Goal: Information Seeking & Learning: Learn about a topic

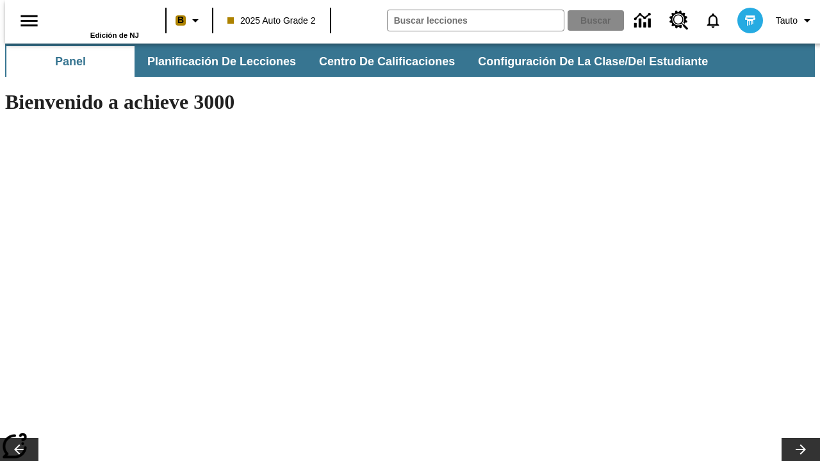
type input "-1"
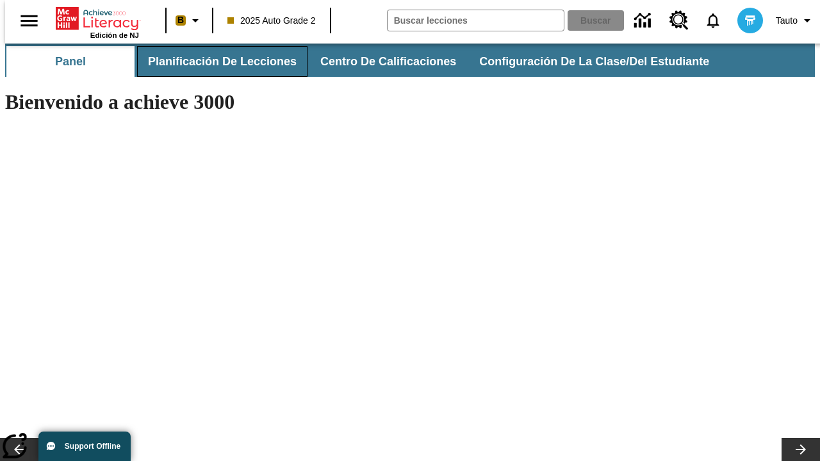
click at [215, 62] on button "Planificación de lecciones" at bounding box center [222, 61] width 170 height 31
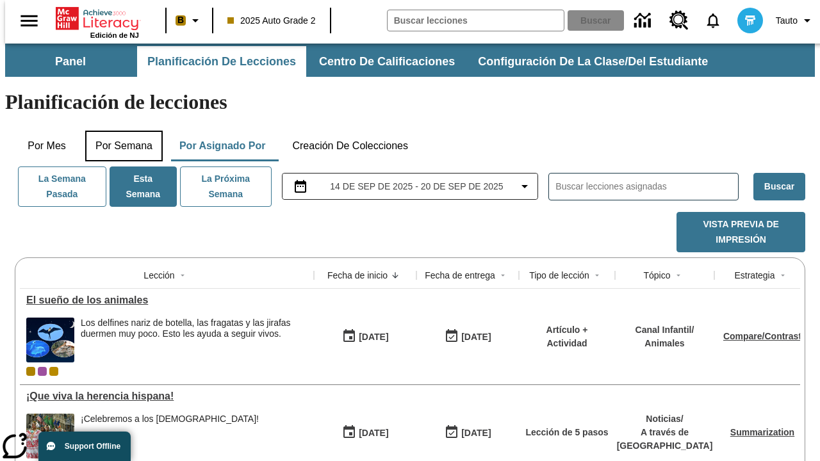
click at [120, 131] on button "Por semana" at bounding box center [124, 146] width 78 height 31
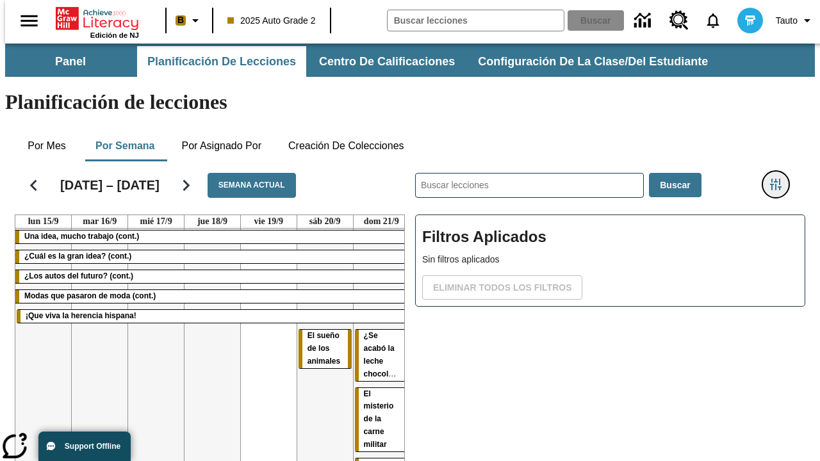
click at [780, 179] on icon "Menú lateral de filtros" at bounding box center [776, 185] width 12 height 12
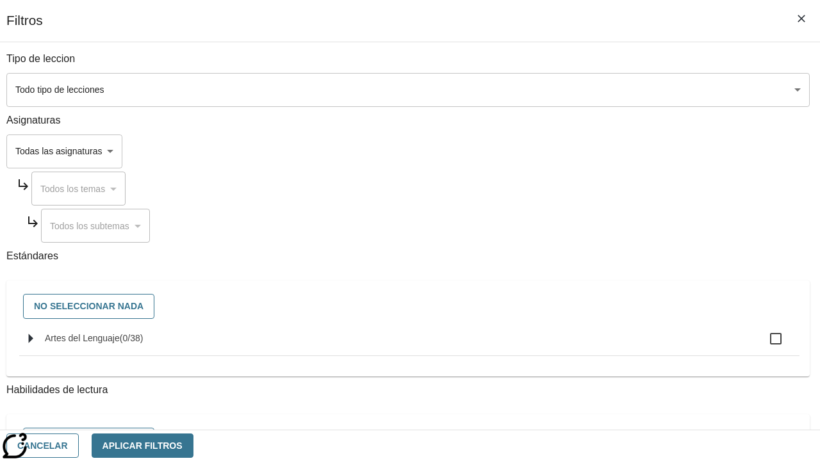
click at [565, 90] on body "[MEDICAL_DATA] al contenido principal Edición de NJ B 2025 Auto Grade 2 Buscar …" at bounding box center [410, 318] width 810 height 548
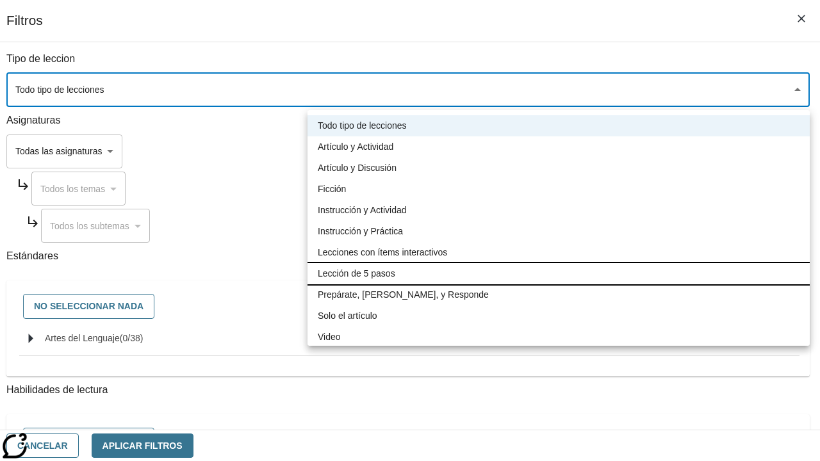
click at [559, 274] on li "Lección de 5 pasos" at bounding box center [559, 273] width 502 height 21
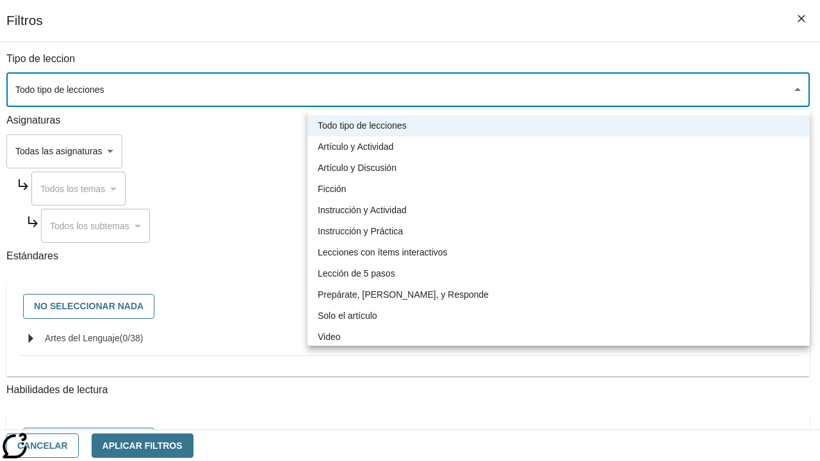
type input "1"
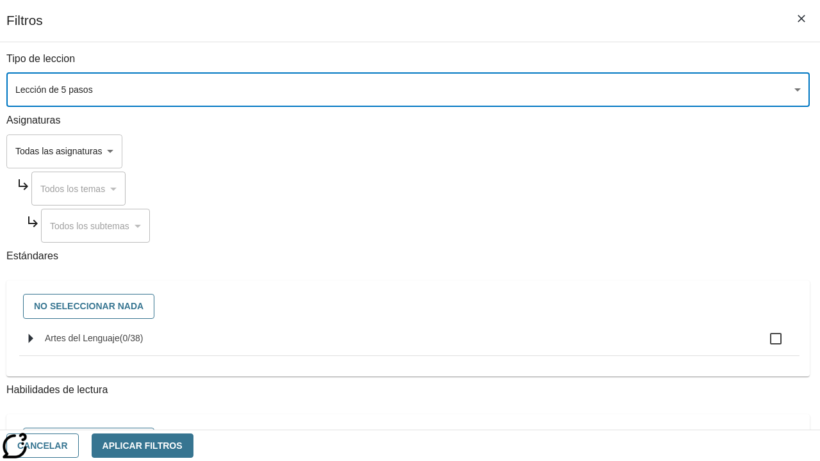
scroll to position [499, 0]
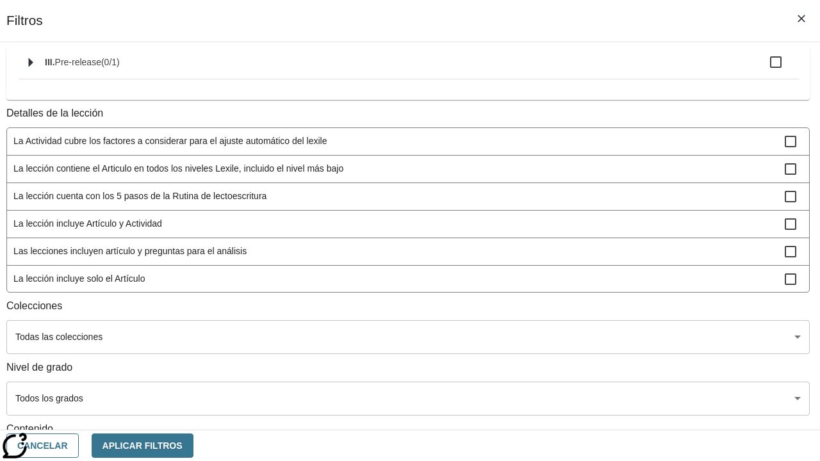
click at [565, 413] on body "[MEDICAL_DATA] al contenido principal Edición de NJ B 2025 Auto Grade 2 Buscar …" at bounding box center [410, 318] width 810 height 548
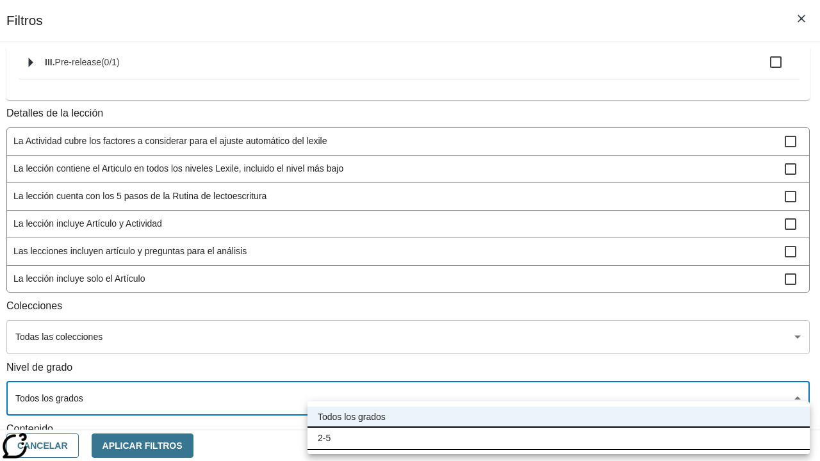
click at [559, 438] on li "2-5" at bounding box center [559, 438] width 502 height 21
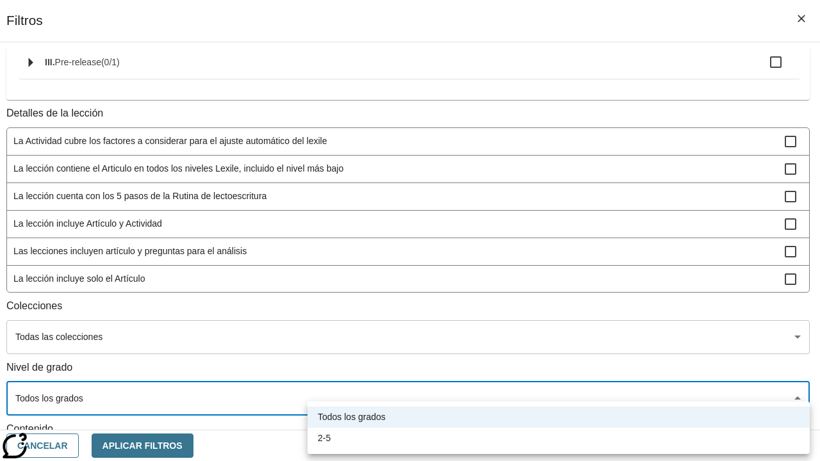
type input "1"
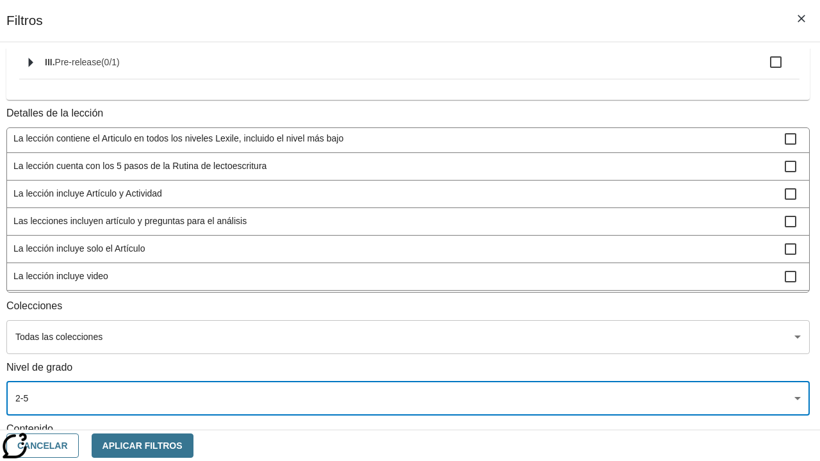
scroll to position [484, 1]
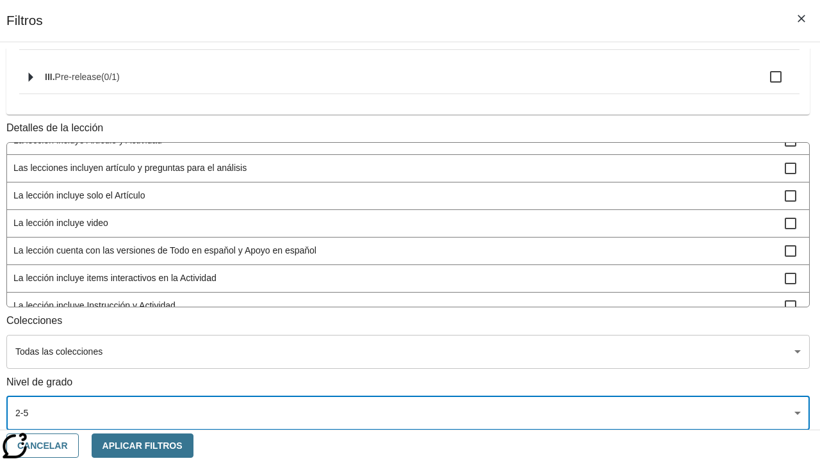
click at [563, 217] on span "La lección incluye video" at bounding box center [399, 223] width 772 height 13
checkbox input "true"
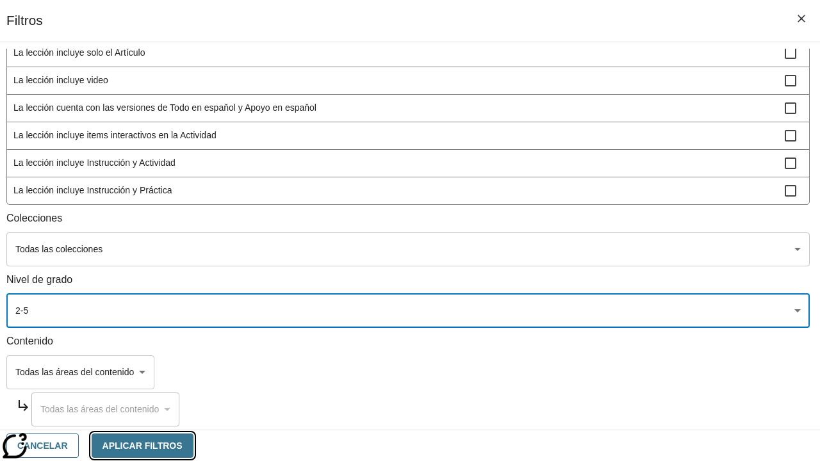
click at [194, 445] on button "Aplicar Filtros" at bounding box center [143, 446] width 102 height 25
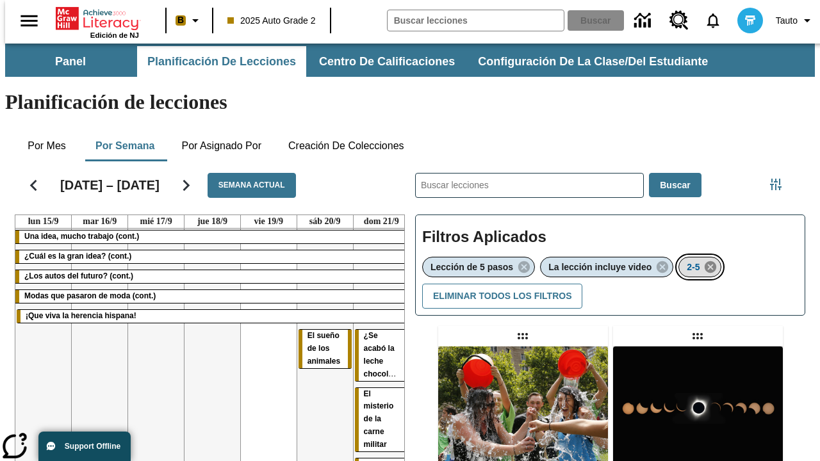
click at [713, 260] on icon "Eliminar 2-5 el ítem seleccionado del filtro" at bounding box center [711, 267] width 14 height 14
click at [780, 179] on icon "Menú lateral de filtros" at bounding box center [776, 185] width 12 height 12
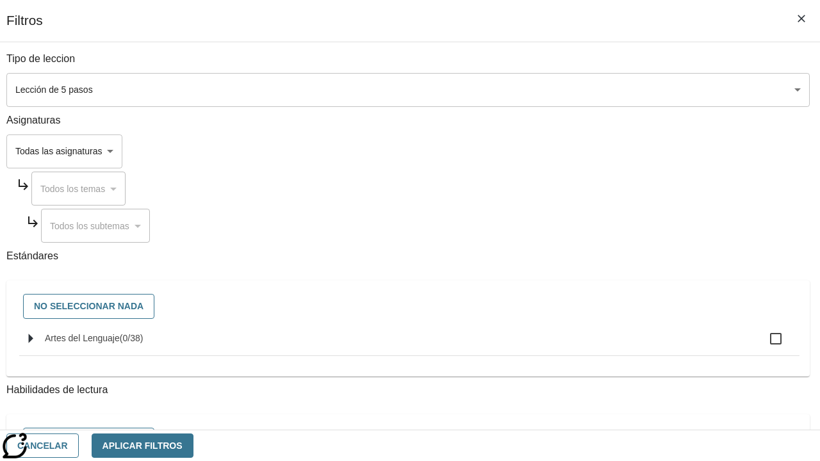
click at [120, 343] on span "Artes del Lenguaje" at bounding box center [82, 338] width 75 height 10
click at [763, 345] on input "Artes del Lenguaje ( 0 / 38 )" at bounding box center [776, 339] width 27 height 27
checkbox input "true"
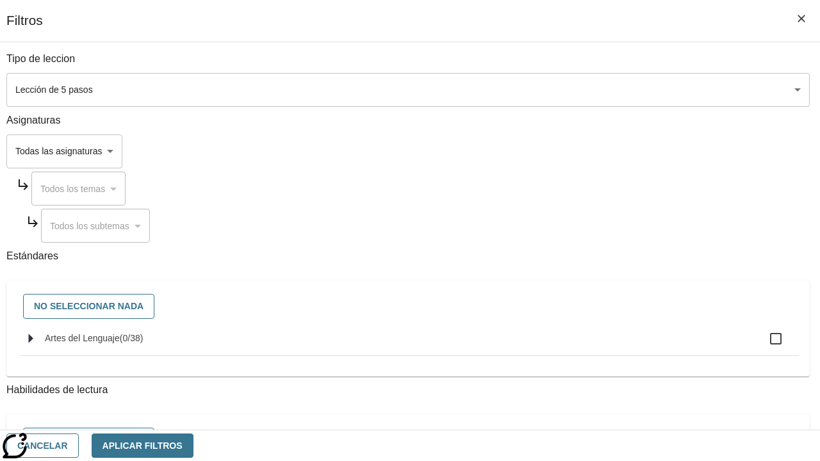
checkbox input "true"
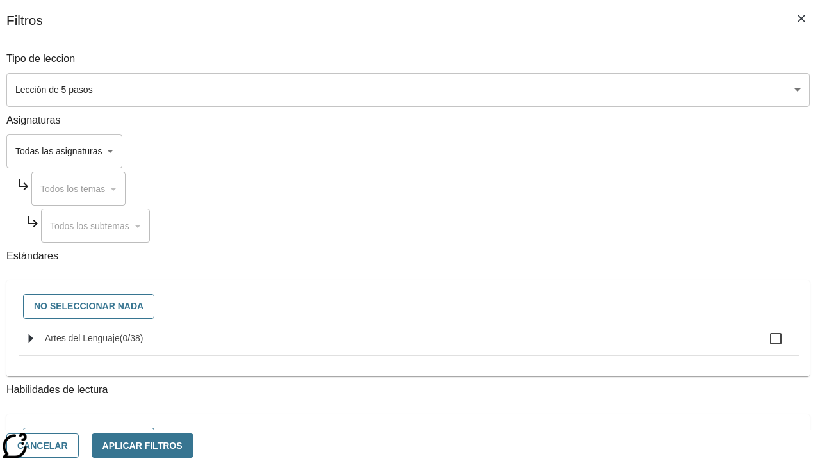
checkbox input "true"
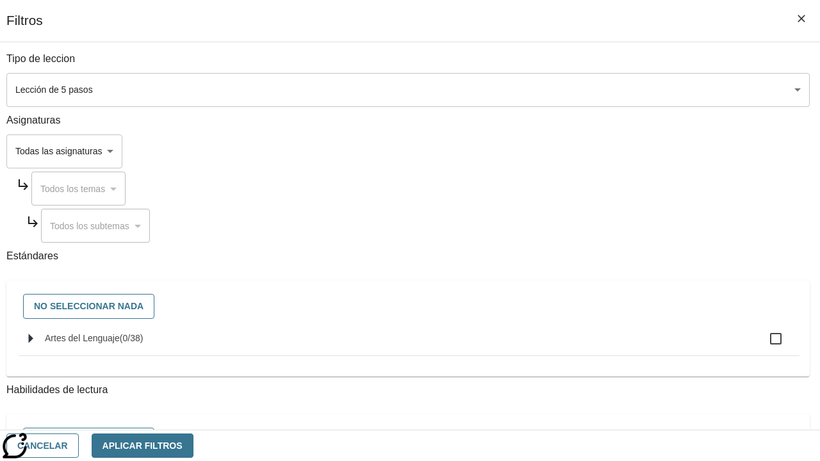
checkbox input "true"
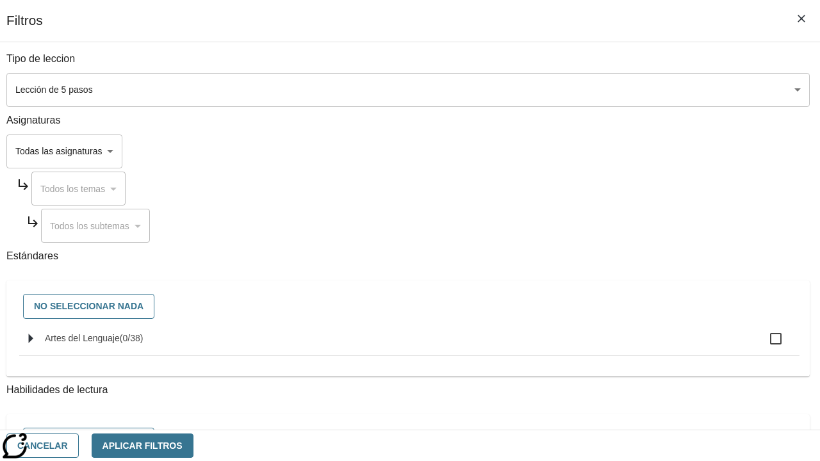
checkbox input "true"
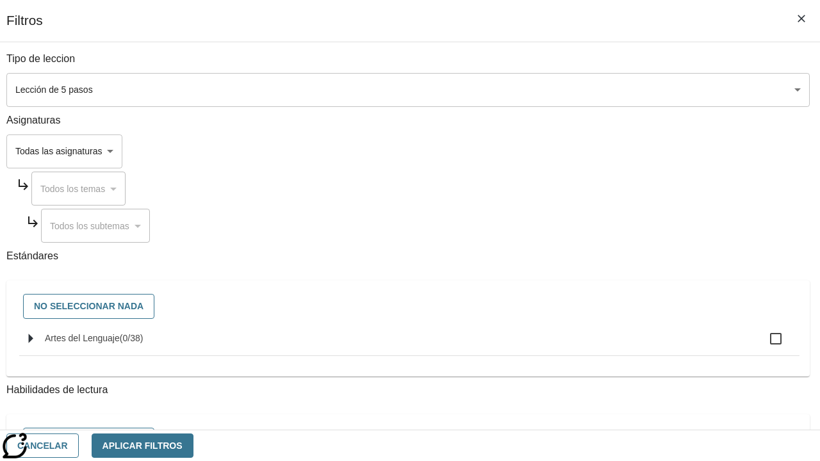
checkbox input "true"
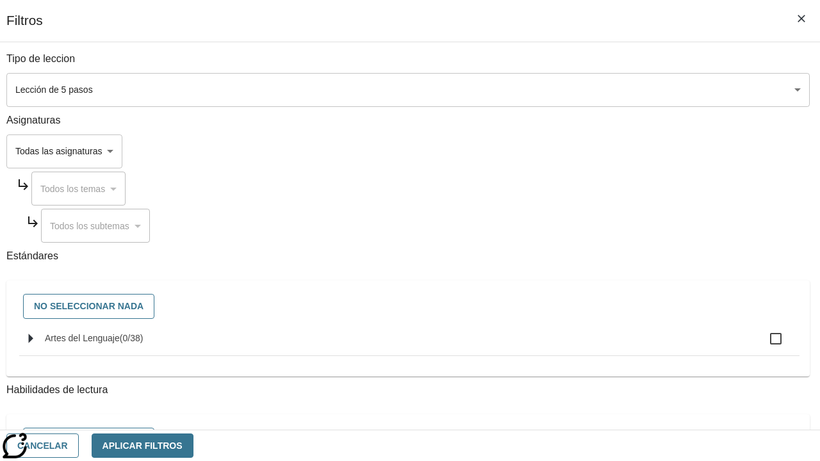
checkbox input "true"
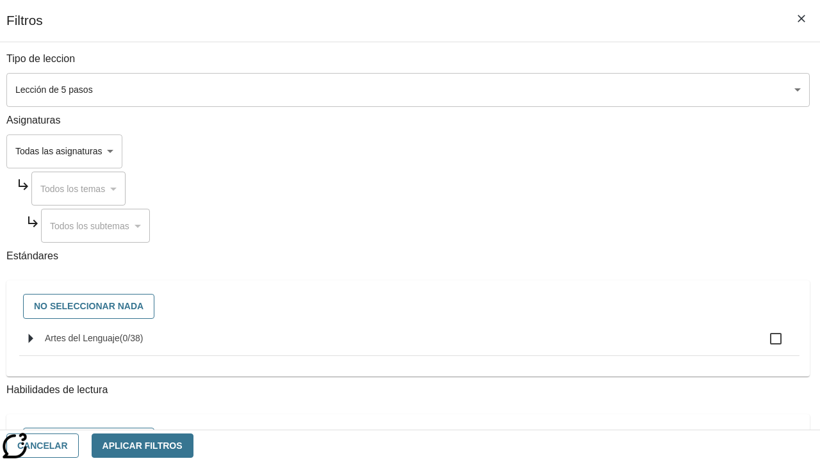
checkbox input "true"
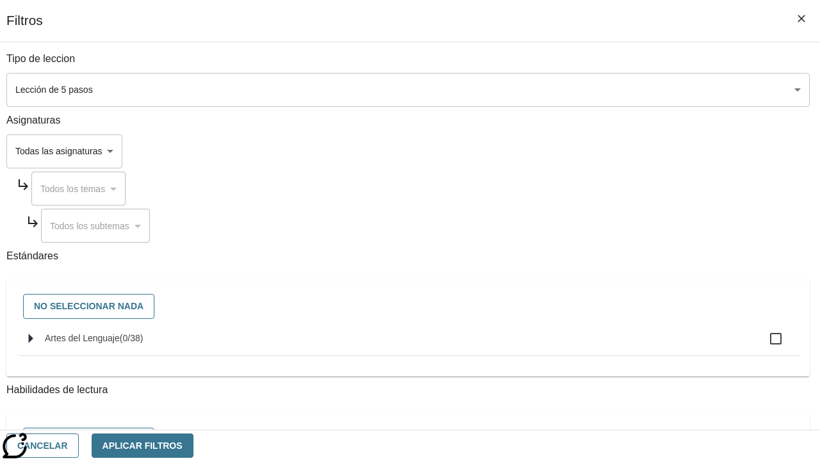
checkbox input "true"
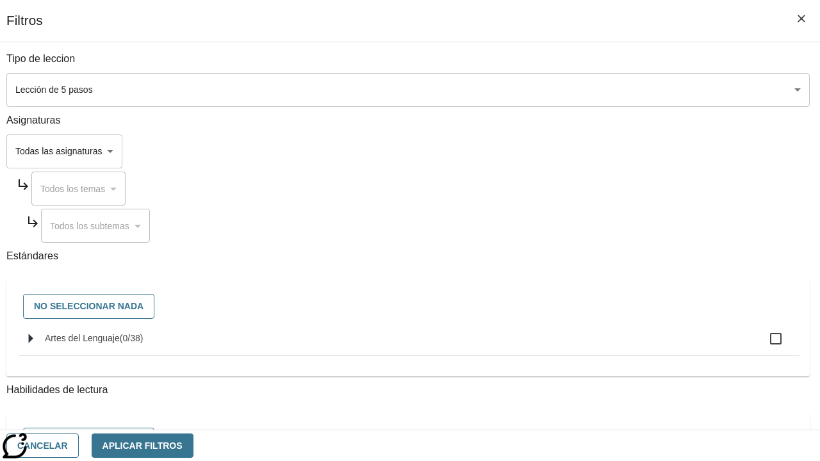
checkbox input "true"
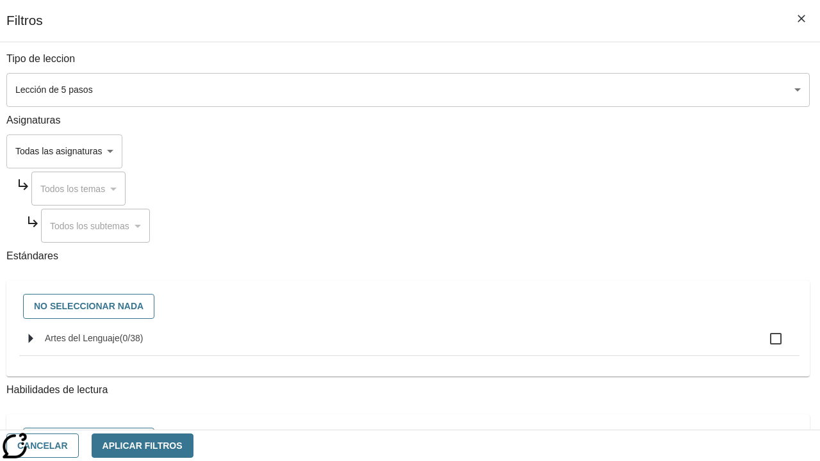
checkbox input "true"
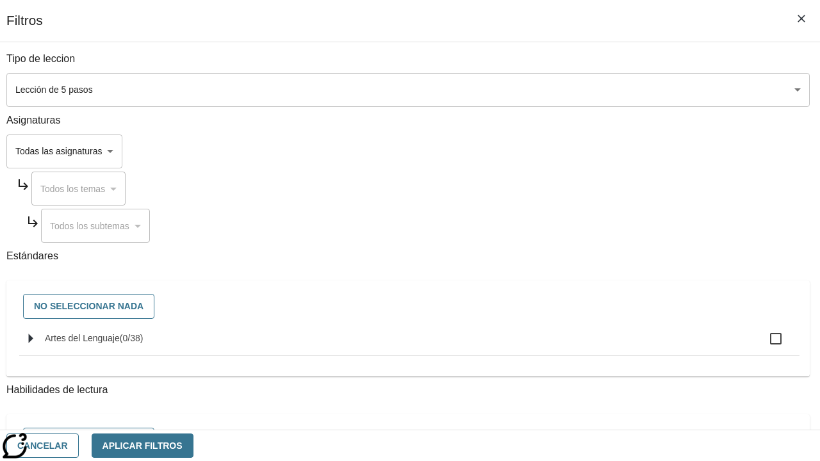
checkbox input "true"
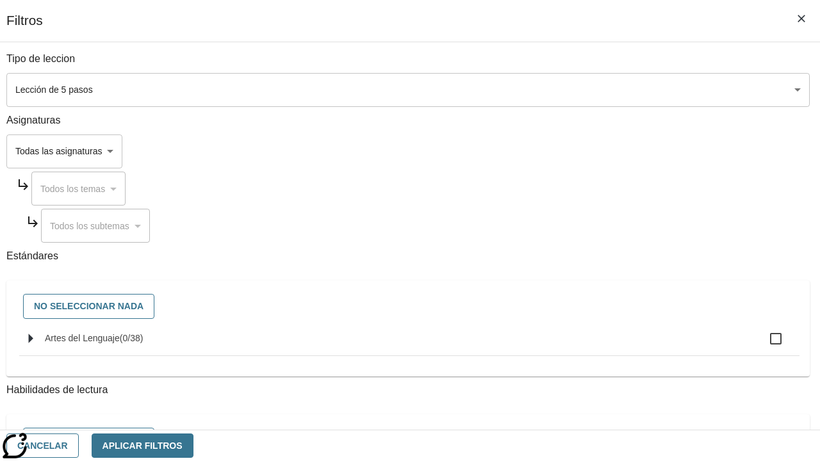
checkbox input "true"
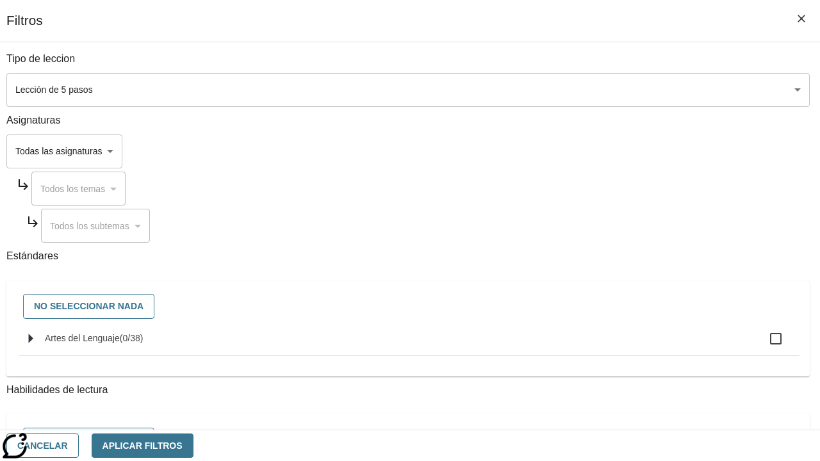
checkbox input "true"
click at [194, 445] on button "Aplicar Filtros" at bounding box center [143, 446] width 102 height 25
